Goal: Check status: Check status

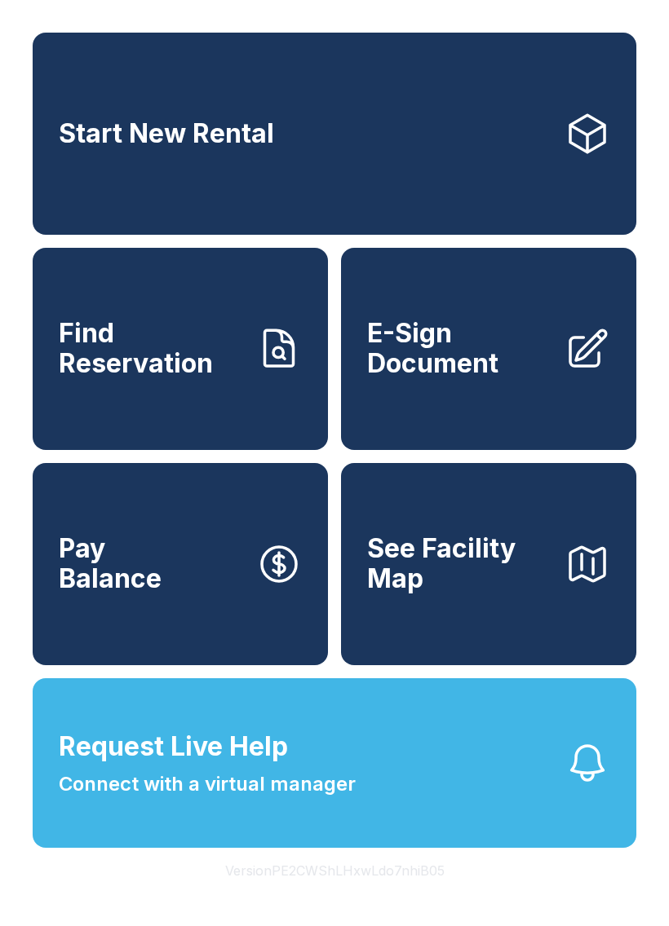
click at [157, 409] on link "Find Reservation" at bounding box center [180, 349] width 295 height 202
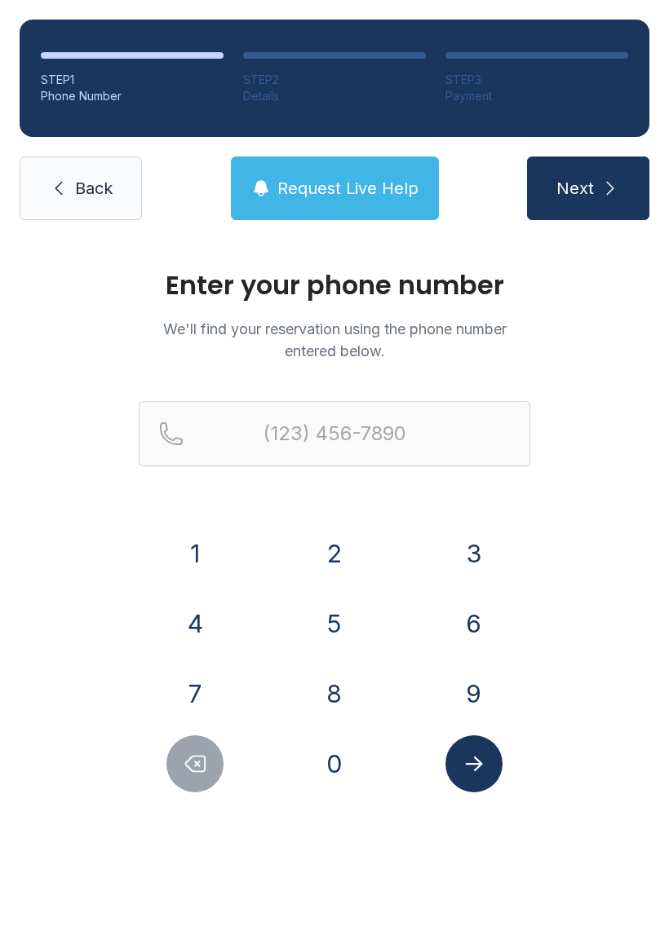
click at [336, 682] on button "8" at bounding box center [334, 693] width 57 height 57
click at [193, 624] on button "4" at bounding box center [194, 623] width 57 height 57
click at [477, 555] on button "3" at bounding box center [473, 553] width 57 height 57
click at [318, 625] on button "5" at bounding box center [334, 623] width 57 height 57
click at [325, 753] on button "0" at bounding box center [334, 764] width 57 height 57
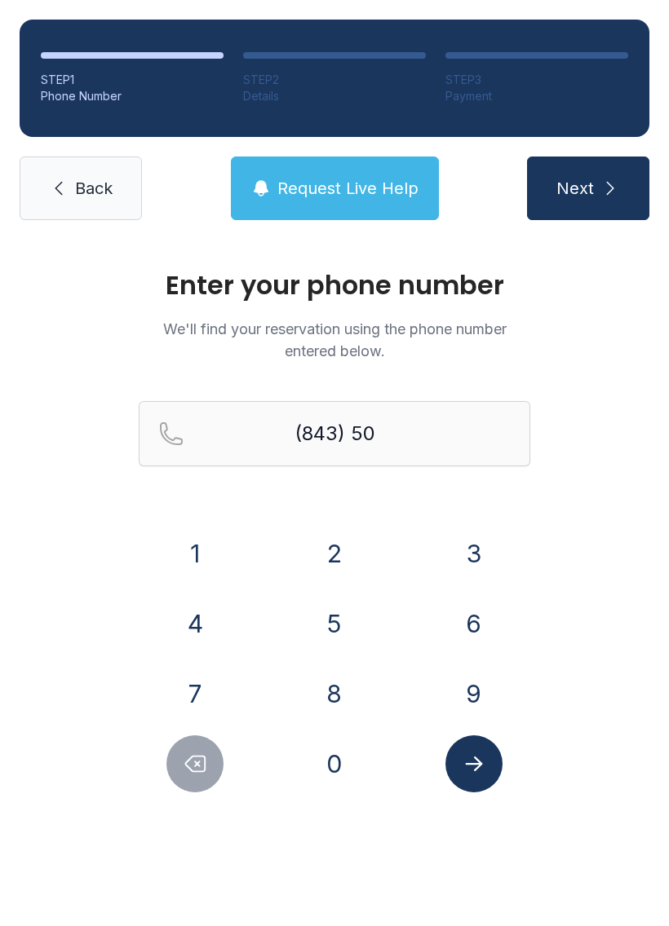
click at [325, 621] on button "5" at bounding box center [334, 623] width 57 height 57
click at [193, 703] on button "7" at bounding box center [194, 693] width 57 height 57
click at [188, 689] on button "7" at bounding box center [194, 693] width 57 height 57
click at [338, 553] on button "2" at bounding box center [334, 553] width 57 height 57
click at [338, 552] on button "2" at bounding box center [334, 553] width 57 height 57
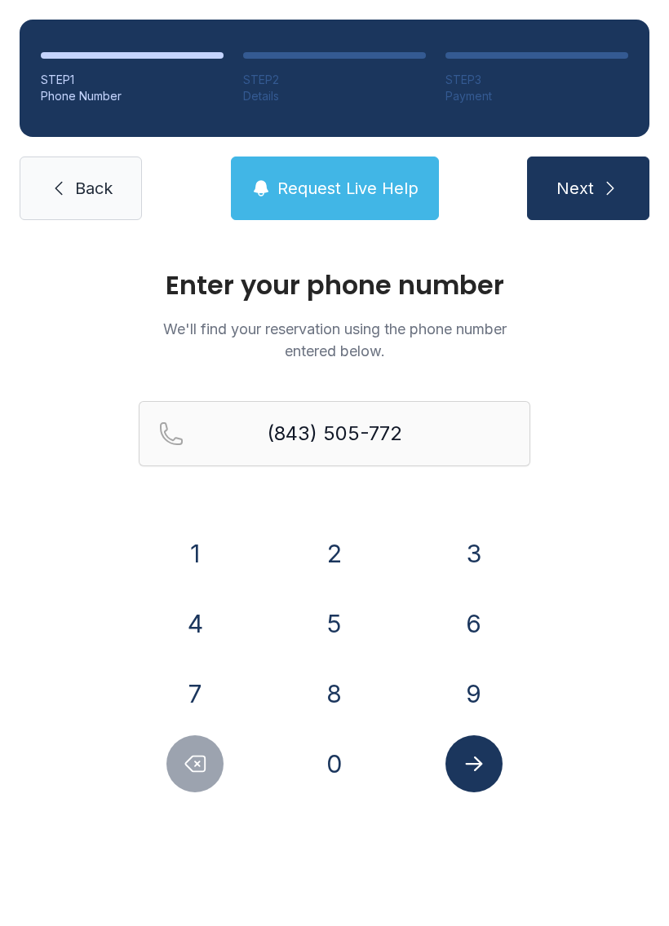
type input "[PHONE_NUMBER]"
click at [464, 775] on icon "Submit lookup form" at bounding box center [474, 764] width 24 height 24
